Goal: Task Accomplishment & Management: Complete application form

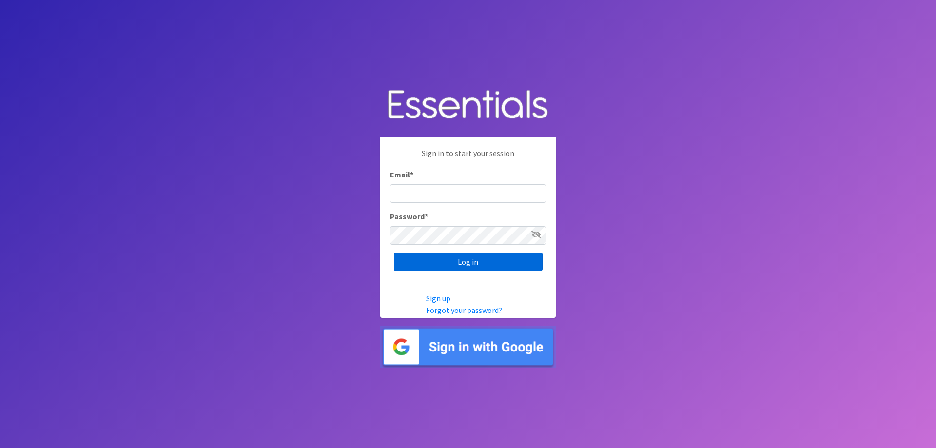
type input "[EMAIL_ADDRESS][DOMAIN_NAME]"
click at [455, 263] on input "Log in" at bounding box center [468, 262] width 149 height 19
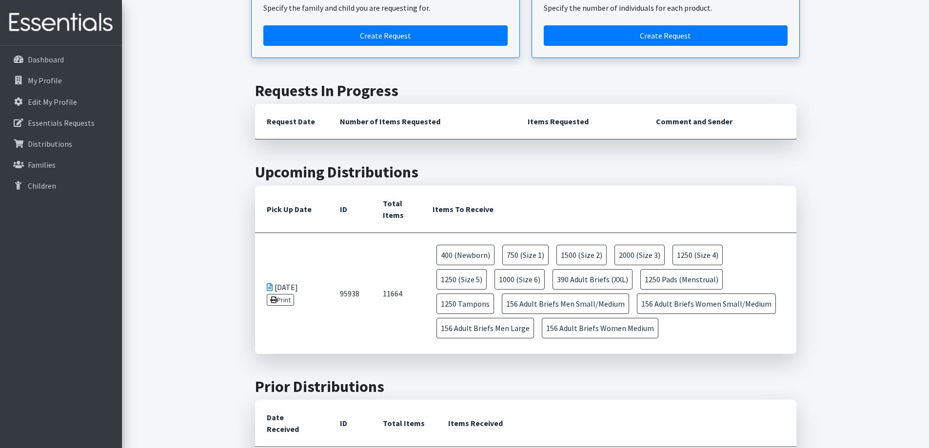
scroll to position [195, 0]
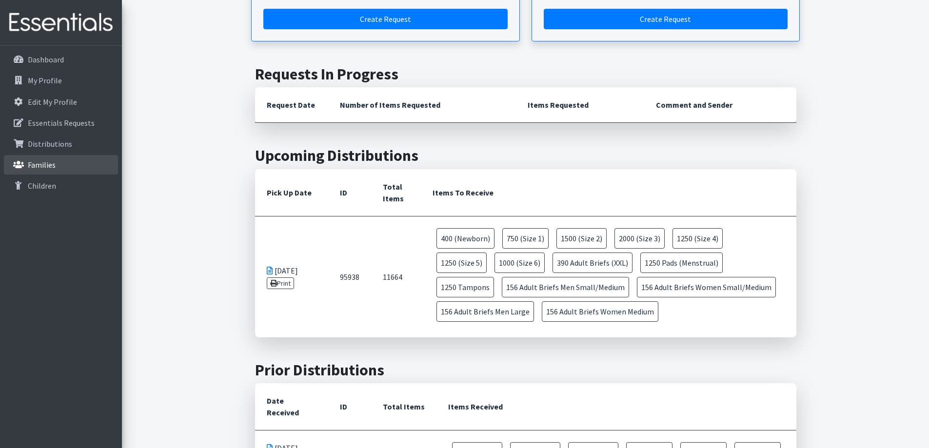
click at [53, 160] on p "Families" at bounding box center [42, 165] width 28 height 10
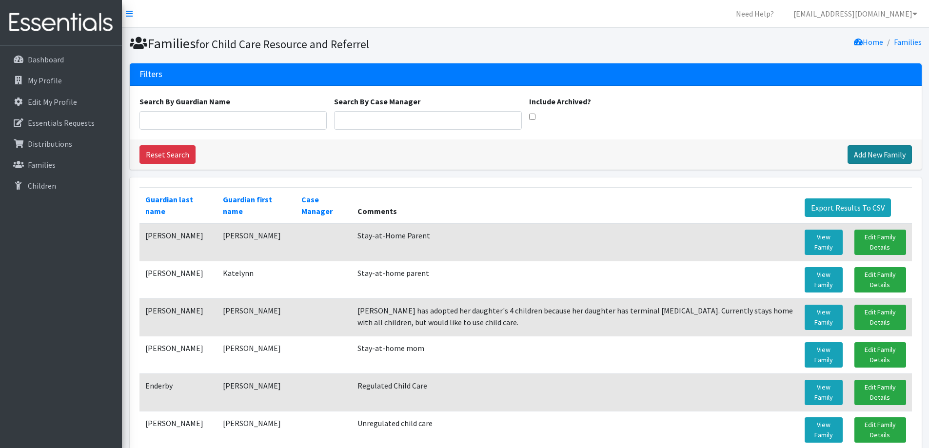
click at [870, 154] on link "Add New Family" at bounding box center [879, 154] width 64 height 19
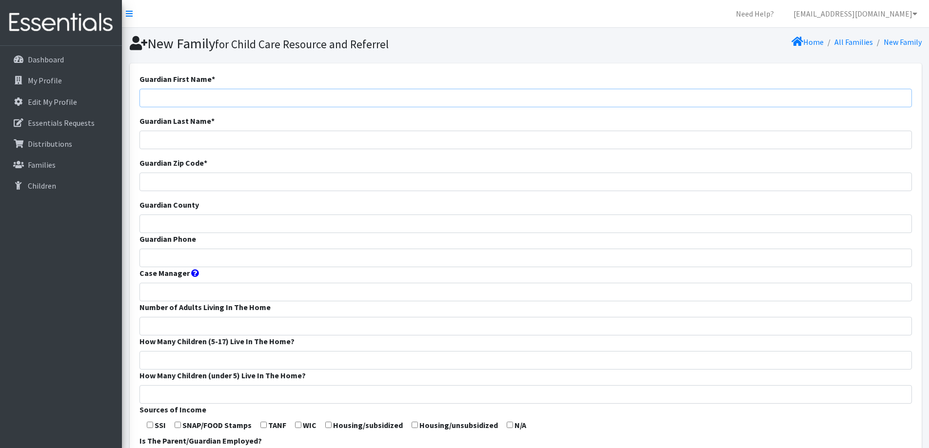
click at [511, 103] on input "Guardian First Name *" at bounding box center [525, 98] width 772 height 19
type input "Jade"
type input "Yang"
click at [460, 188] on input "Guardian Zip Code *" at bounding box center [525, 182] width 772 height 19
type input "54914"
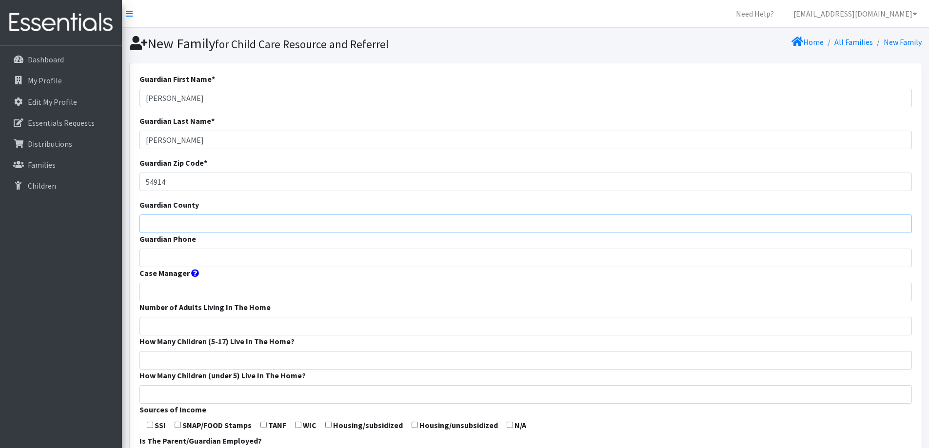
click at [411, 228] on input "Guardian County" at bounding box center [525, 223] width 772 height 19
type input "Outagamie"
click at [393, 253] on input "Guardian Phone" at bounding box center [525, 258] width 772 height 19
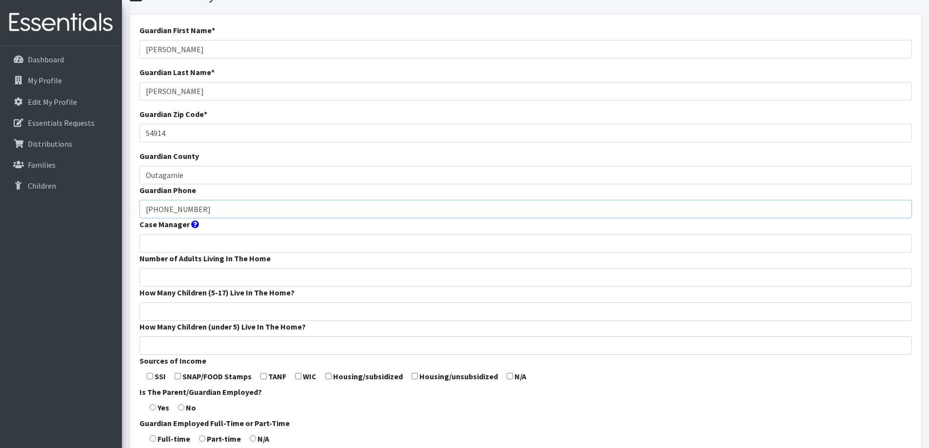
type input "517-249-1216"
click at [349, 273] on input "Number of Adults Living In The Home" at bounding box center [525, 277] width 772 height 19
type input "2"
click at [326, 308] on input "How Many Children (5-17) Live In The Home?" at bounding box center [525, 311] width 772 height 19
type input "00"
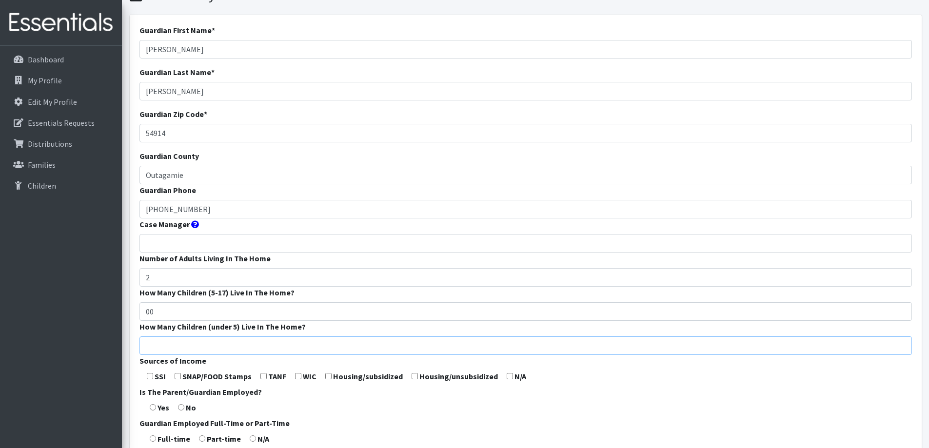
click at [302, 347] on input "How Many Children (under 5) Live In The Home?" at bounding box center [525, 345] width 772 height 19
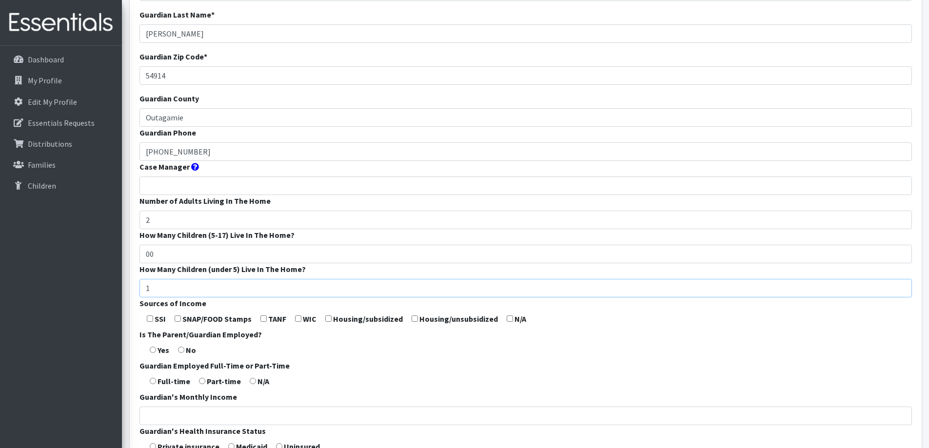
scroll to position [146, 0]
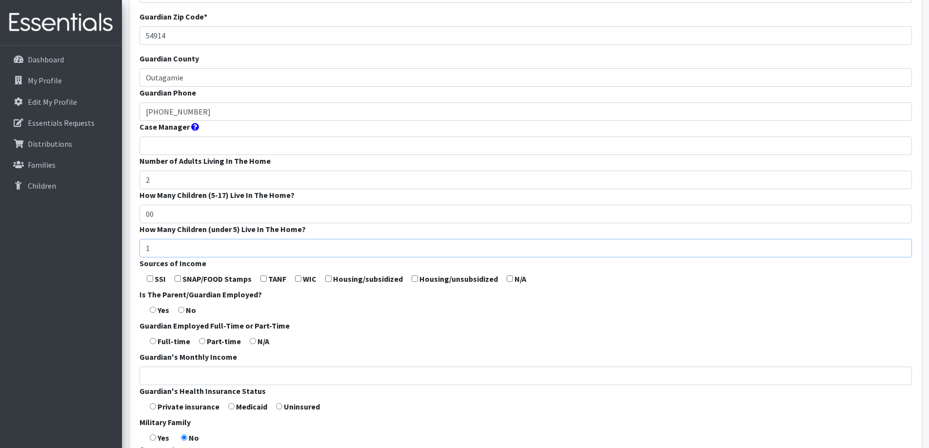
type input "1"
click at [365, 294] on form "Guardian First Name * Jade Guardian Last Name * Yang Guardian Zip Code * 54914 …" at bounding box center [525, 216] width 772 height 578
click at [298, 278] on input "checkbox" at bounding box center [298, 278] width 6 height 6
checkbox input "true"
click at [155, 309] on input "radio" at bounding box center [153, 310] width 6 height 6
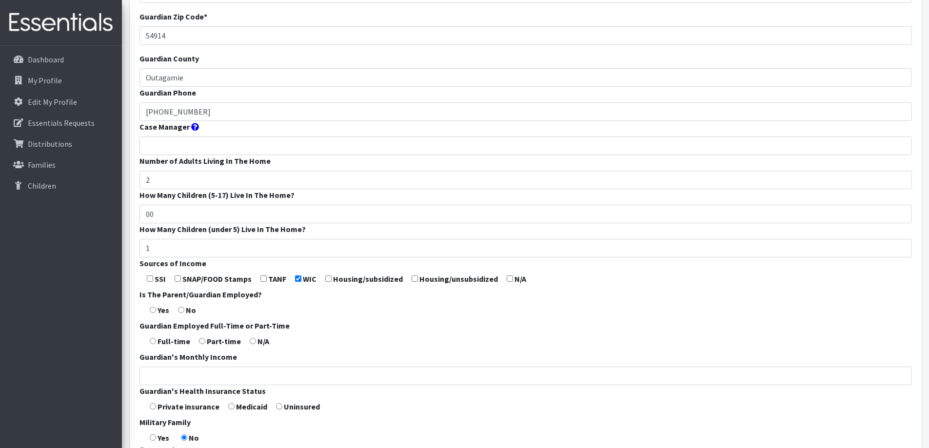
radio input "true"
click at [154, 342] on input "radio" at bounding box center [153, 341] width 6 height 6
radio input "true"
click at [175, 371] on input "Guardian's Monthly Income" at bounding box center [525, 376] width 772 height 19
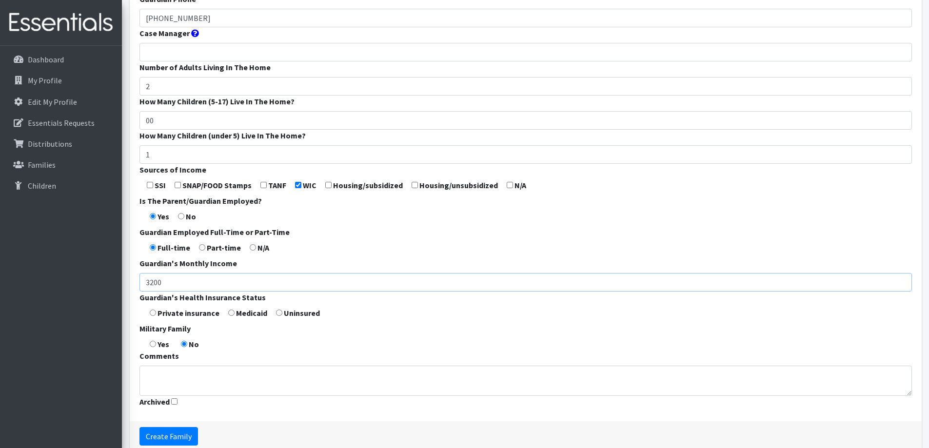
scroll to position [244, 0]
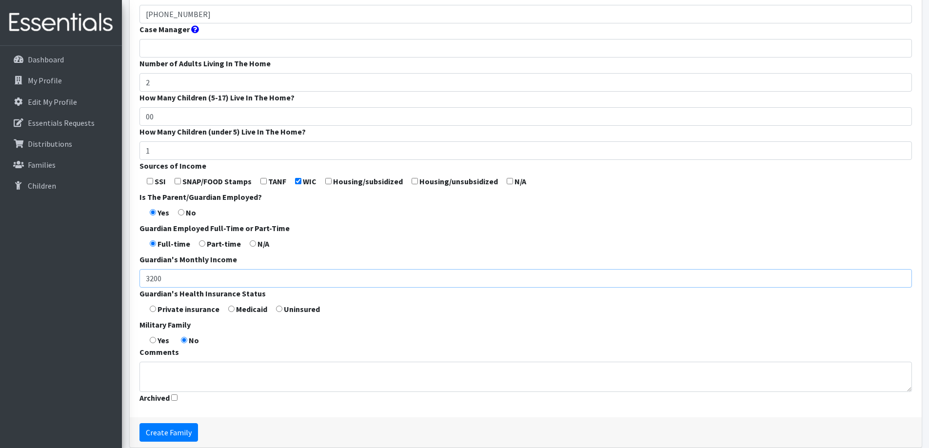
type input "3200"
click at [231, 311] on input "radio" at bounding box center [231, 309] width 6 height 6
radio input "true"
click at [213, 366] on textarea "Comments" at bounding box center [525, 377] width 772 height 30
type textarea "Stay at home parent"
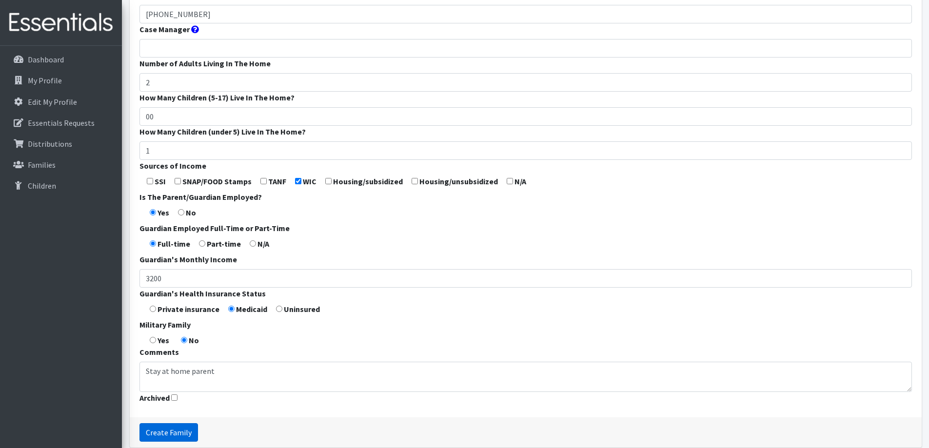
click at [166, 427] on input "Create Family" at bounding box center [168, 432] width 58 height 19
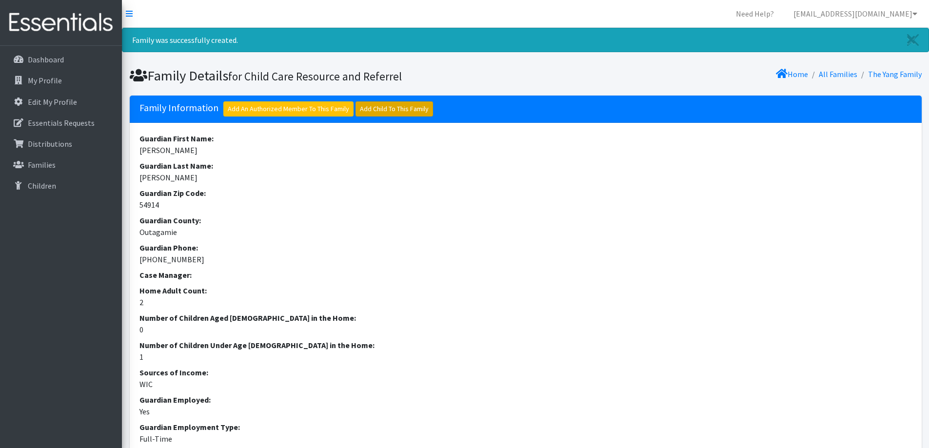
click at [384, 114] on link "Add Child To This Family" at bounding box center [394, 108] width 78 height 15
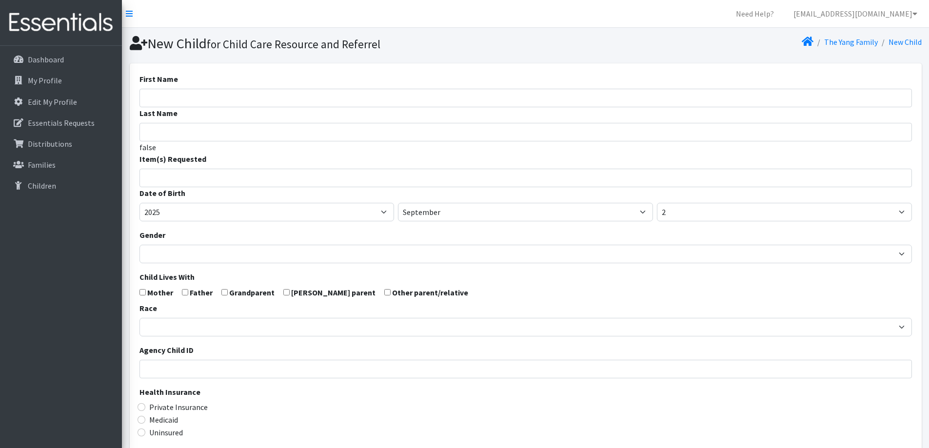
select select
click at [385, 92] on input "First Name" at bounding box center [525, 98] width 772 height 19
type input "Eliana"
click at [360, 134] on input "Last Name" at bounding box center [525, 132] width 772 height 19
type input "Say"
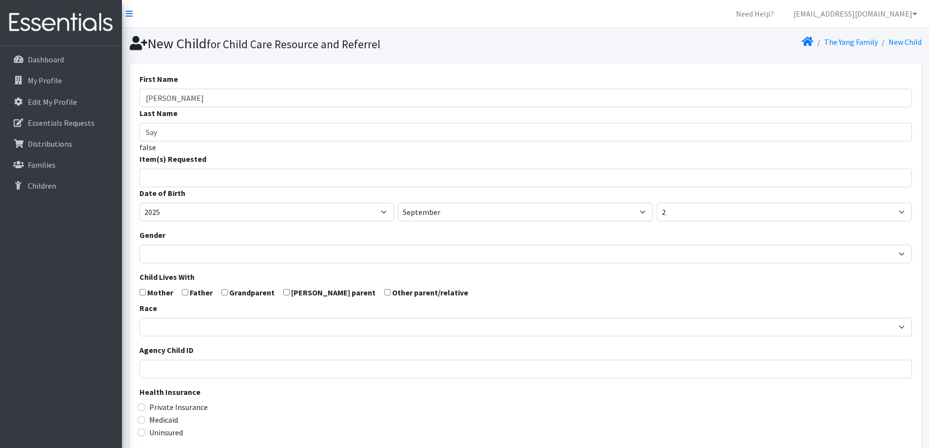
click at [347, 175] on input "search" at bounding box center [532, 176] width 769 height 9
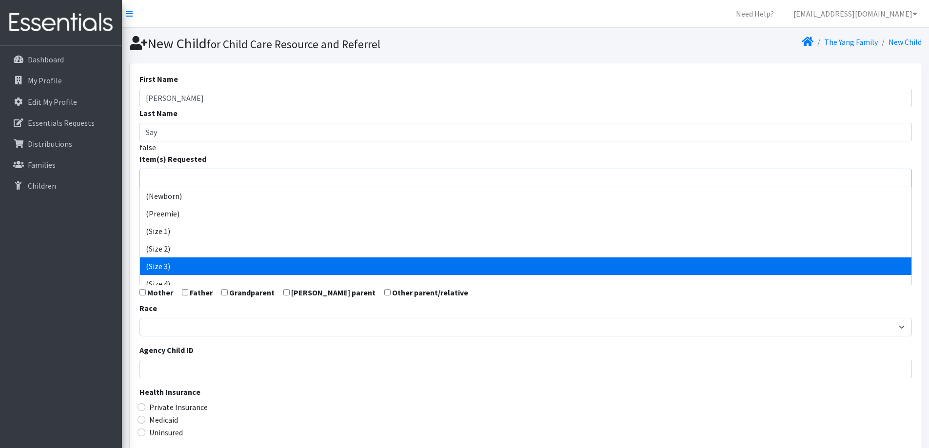
select select "14507"
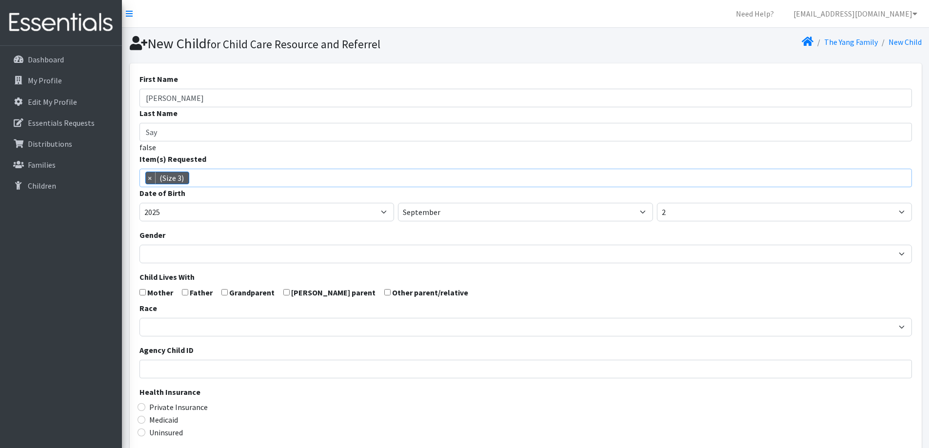
scroll to position [41, 0]
click at [287, 215] on select "2005 2006 2007 2008 2009 2010 2011 2012 2013 2014 2015 2016 2017 2018 2019 2020…" at bounding box center [266, 212] width 255 height 19
select select "2024"
click at [139, 203] on select "2005 2006 2007 2008 2009 2010 2011 2012 2013 2014 2015 2016 2017 2018 2019 2020…" at bounding box center [266, 212] width 255 height 19
click at [451, 215] on select "January February March April May June July August September October November De…" at bounding box center [525, 212] width 255 height 19
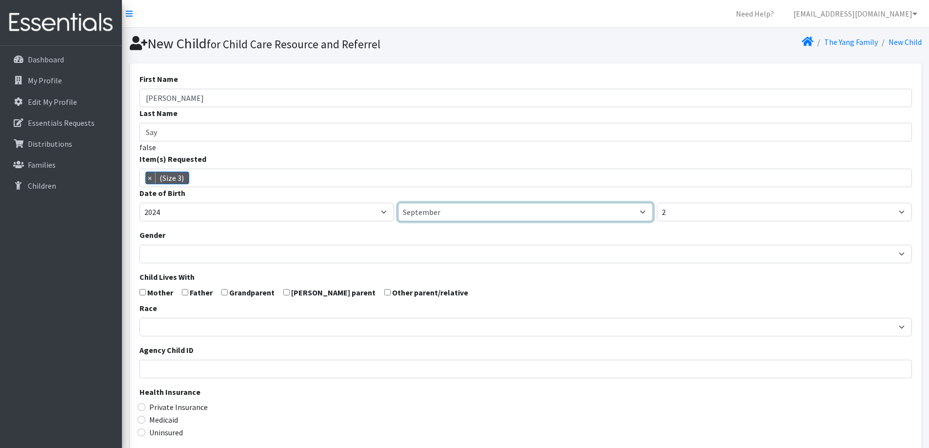
select select "12"
click at [398, 203] on select "January February March April May June July August September October November De…" at bounding box center [525, 212] width 255 height 19
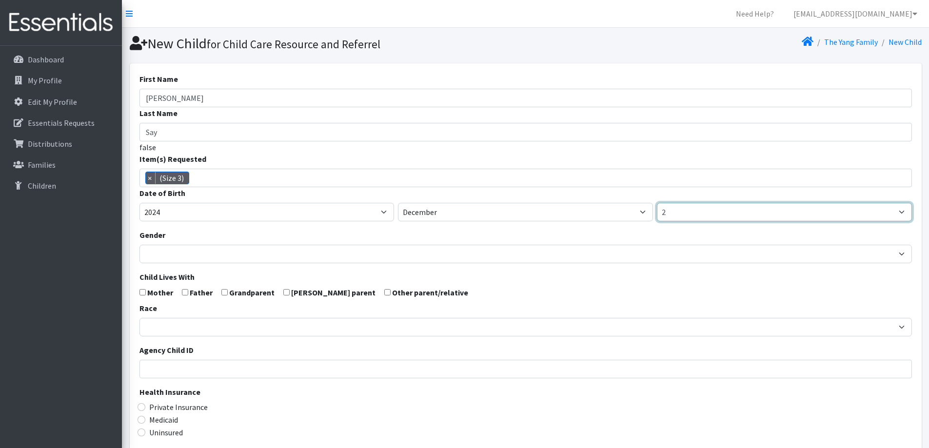
click at [730, 210] on select "1 2 3 4 5 6 7 8 9 10 11 12 13 14 15 16 17 18 19 20 21 22 23 24 25 26 27 28 29 3…" at bounding box center [784, 212] width 255 height 19
click at [549, 234] on div "Gender Male Female" at bounding box center [525, 246] width 772 height 34
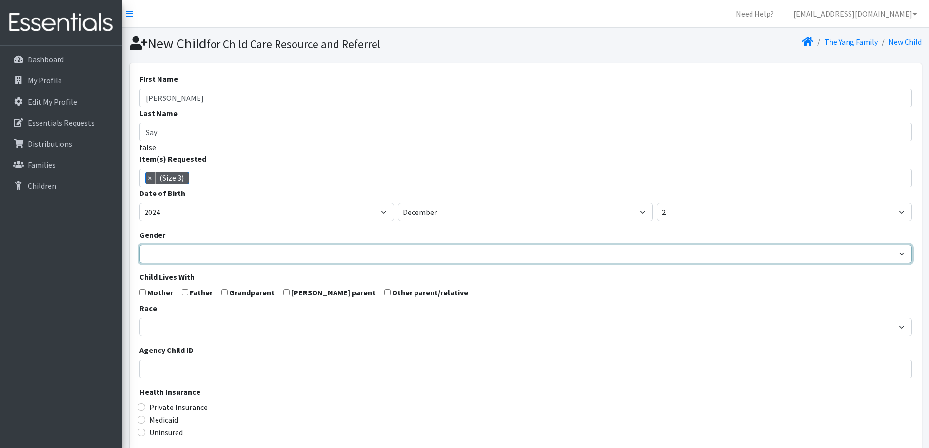
click at [540, 255] on select "Male Female" at bounding box center [525, 254] width 772 height 19
select select "Female"
click at [139, 245] on select "Male Female" at bounding box center [525, 254] width 772 height 19
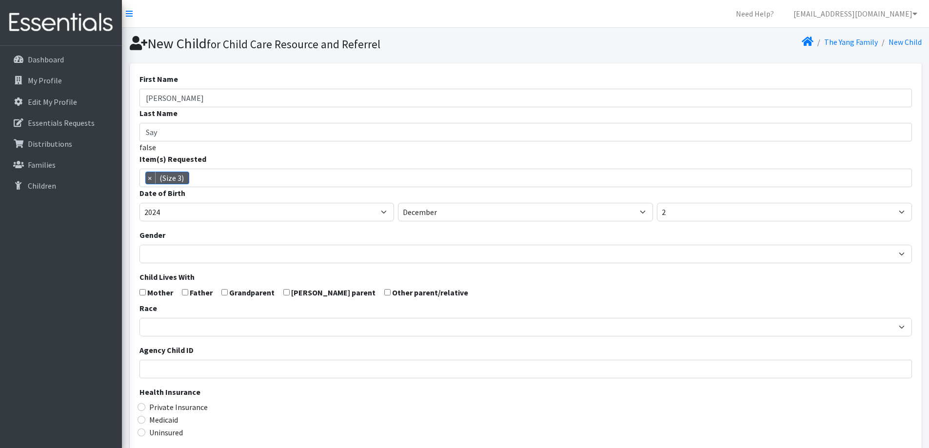
click at [140, 293] on input "checkbox" at bounding box center [142, 292] width 6 height 6
checkbox input "true"
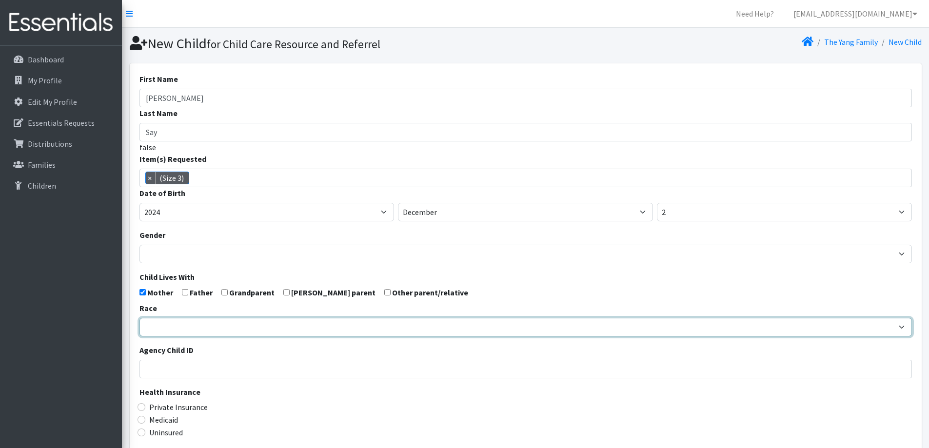
click at [168, 323] on select "African American Caucasian Hispanic Asian American Indian Pacific Islander Mult…" at bounding box center [525, 327] width 772 height 19
select select "[DEMOGRAPHIC_DATA]"
click at [139, 318] on select "African American Caucasian Hispanic Asian American Indian Pacific Islander Mult…" at bounding box center [525, 327] width 772 height 19
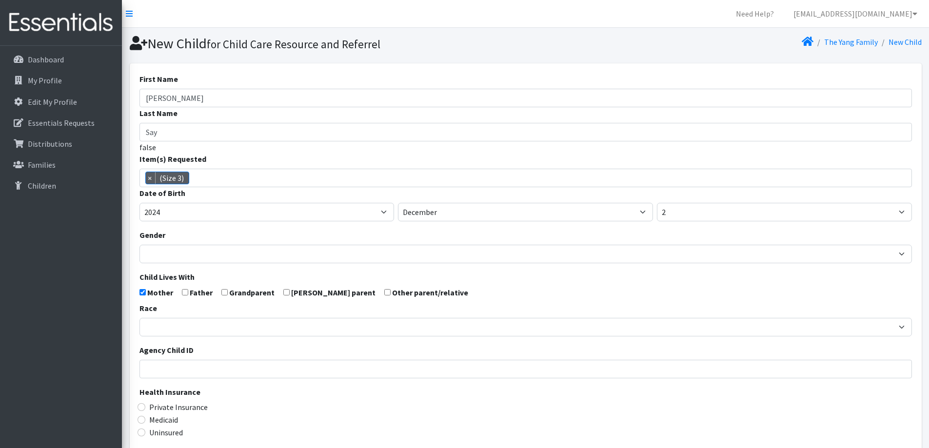
click at [247, 414] on div "Medicaid" at bounding box center [525, 420] width 772 height 12
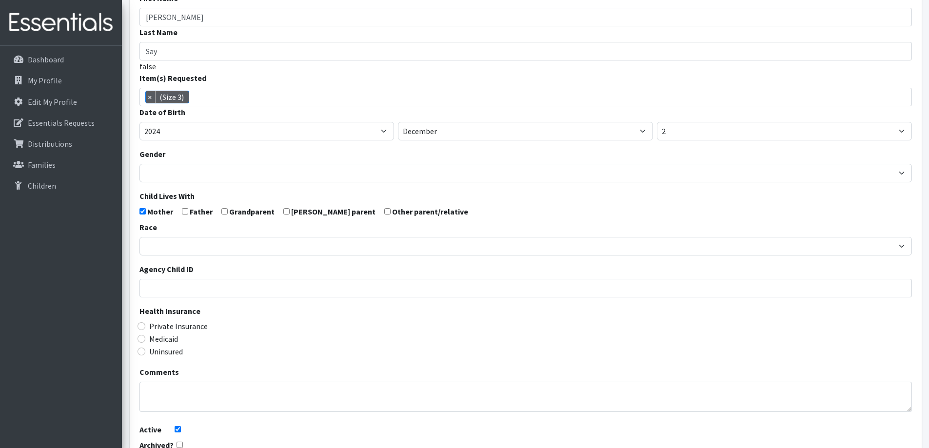
scroll to position [97, 0]
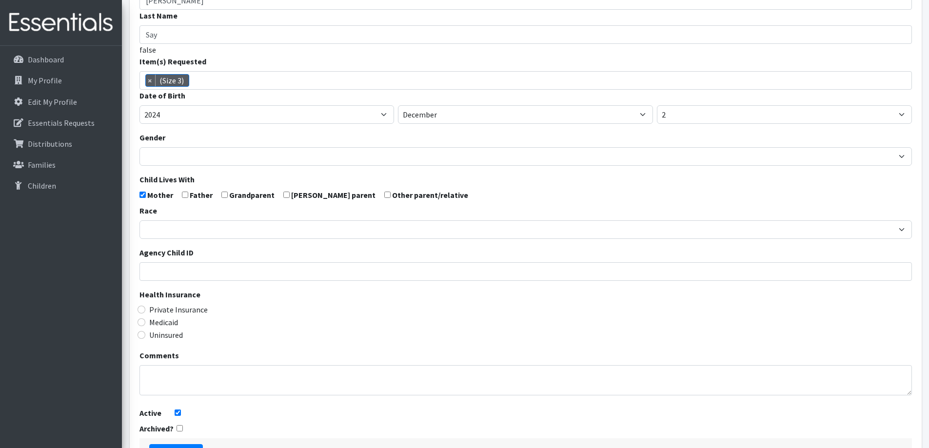
click at [159, 325] on label "Medicaid" at bounding box center [163, 322] width 29 height 12
click at [145, 325] on input "Medicaid" at bounding box center [141, 322] width 8 height 8
radio input "true"
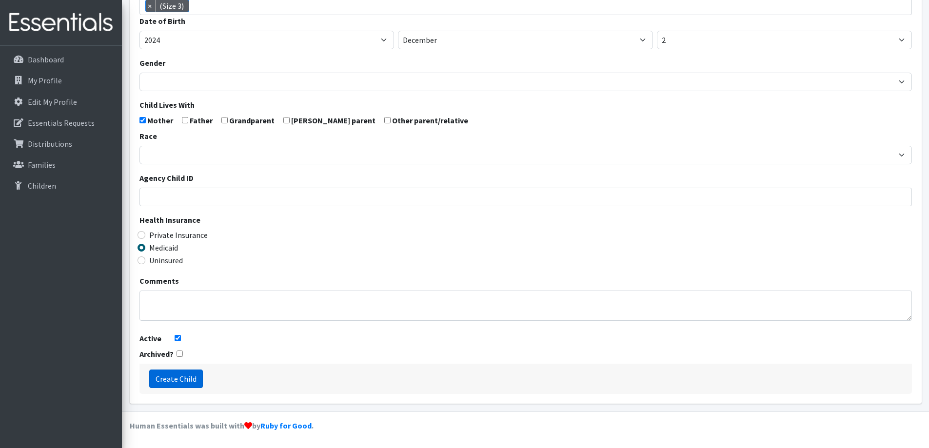
click at [180, 375] on input "Create Child" at bounding box center [176, 379] width 54 height 19
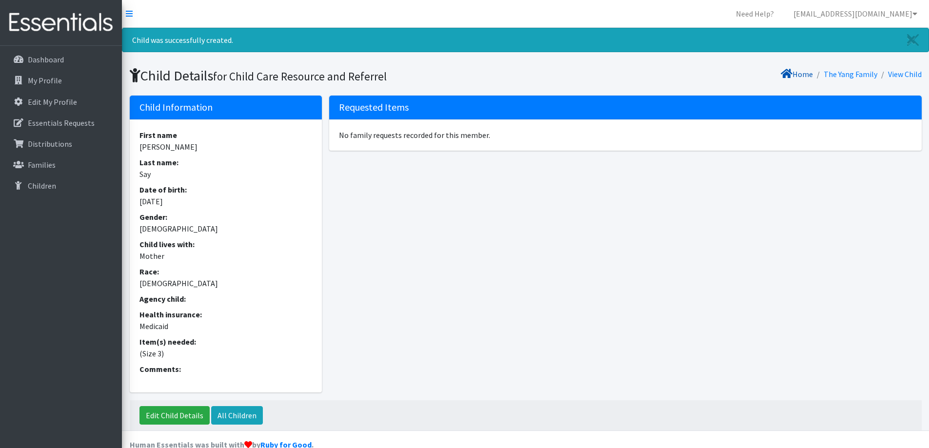
click at [798, 76] on link "Home" at bounding box center [796, 74] width 32 height 10
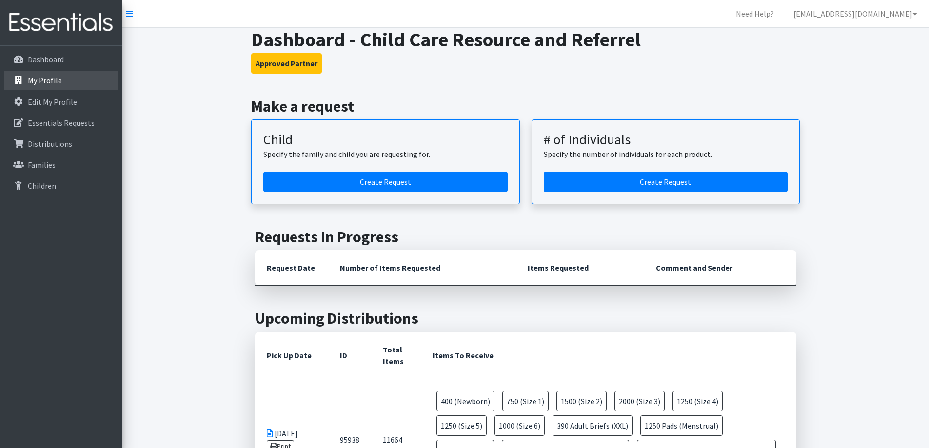
click at [42, 75] on link "My Profile" at bounding box center [61, 80] width 114 height 19
